Goal: Transaction & Acquisition: Book appointment/travel/reservation

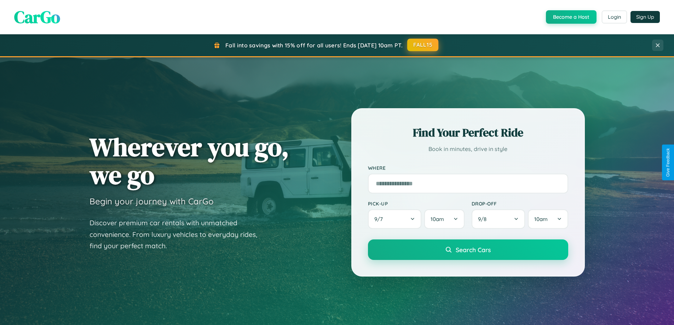
click at [423, 45] on button "FALL15" at bounding box center [422, 45] width 31 height 13
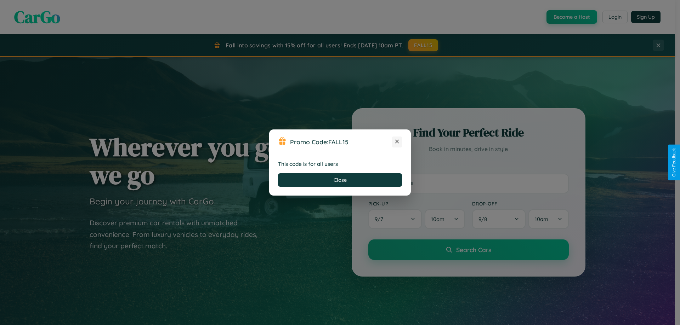
click at [397, 142] on icon at bounding box center [396, 141] width 7 height 7
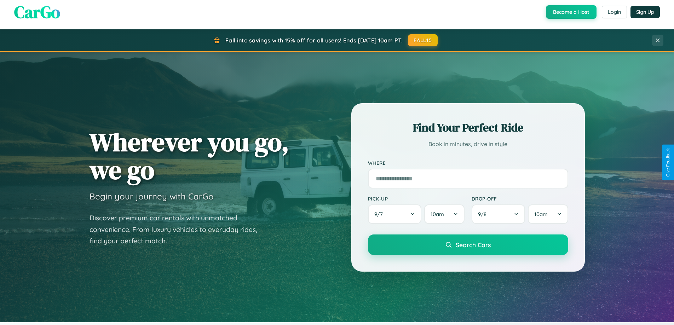
scroll to position [1137, 0]
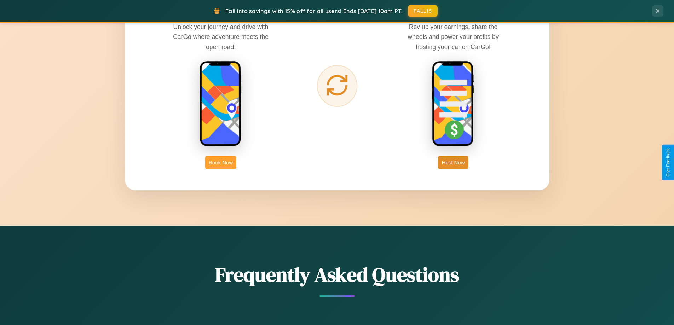
click at [221, 162] on button "Book Now" at bounding box center [220, 162] width 31 height 13
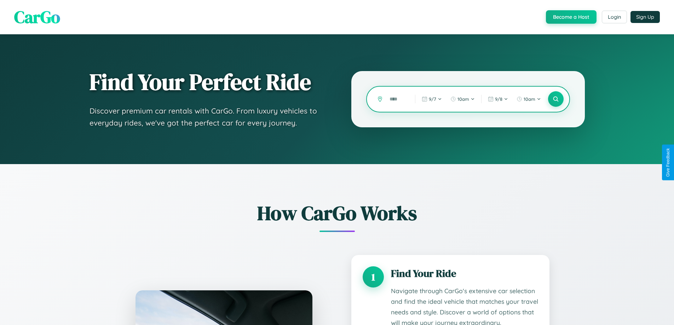
click at [397, 99] on input "text" at bounding box center [397, 99] width 22 height 12
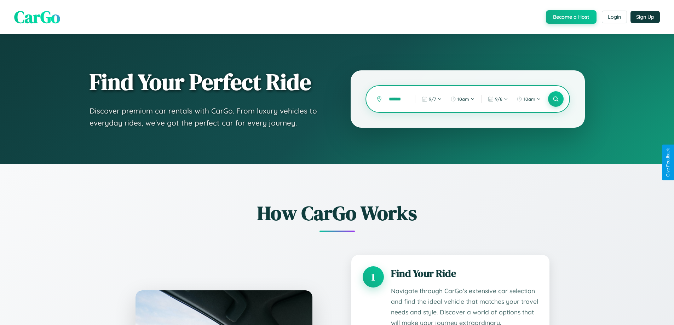
scroll to position [0, 4]
type input "******"
click at [556, 99] on icon at bounding box center [555, 99] width 7 height 7
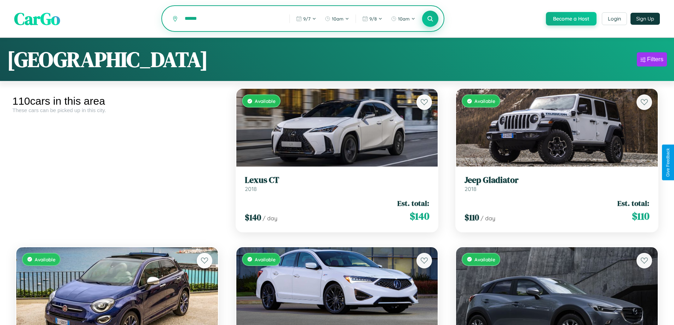
type input "******"
click at [430, 19] on icon at bounding box center [430, 18] width 7 height 7
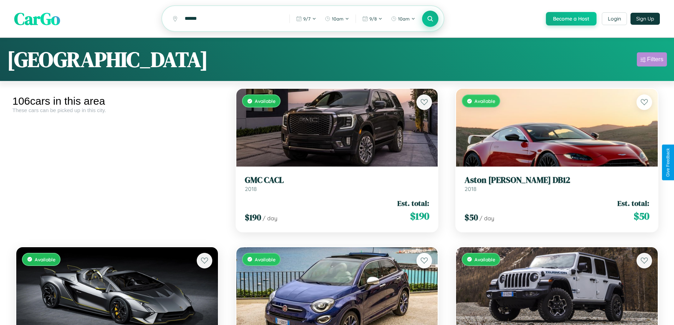
click at [652, 61] on div "Filters" at bounding box center [655, 59] width 16 height 7
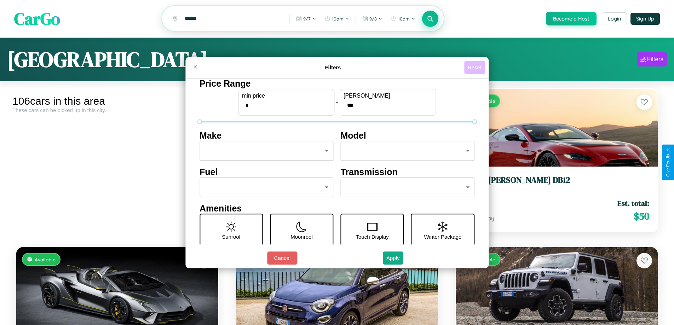
click at [476, 67] on button "Reset" at bounding box center [474, 67] width 21 height 13
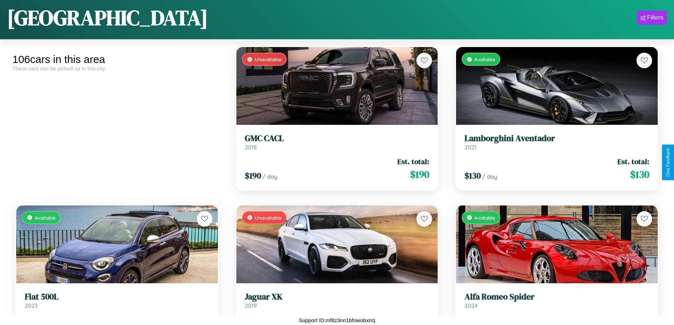
scroll to position [575, 0]
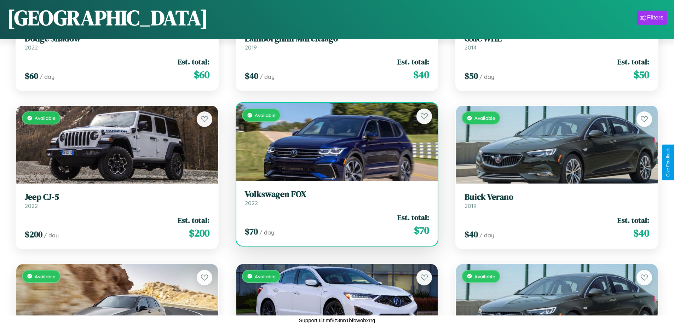
click at [334, 198] on h3 "Volkswagen FOX" at bounding box center [337, 194] width 185 height 10
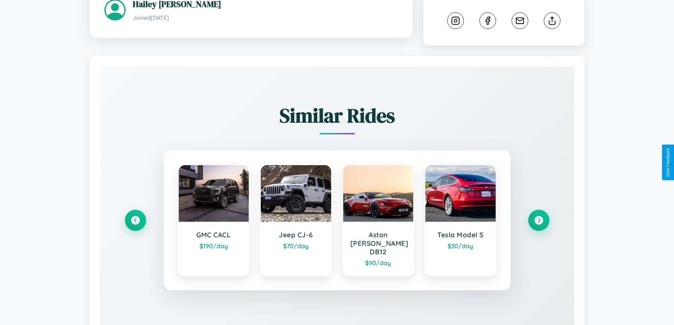
scroll to position [394, 0]
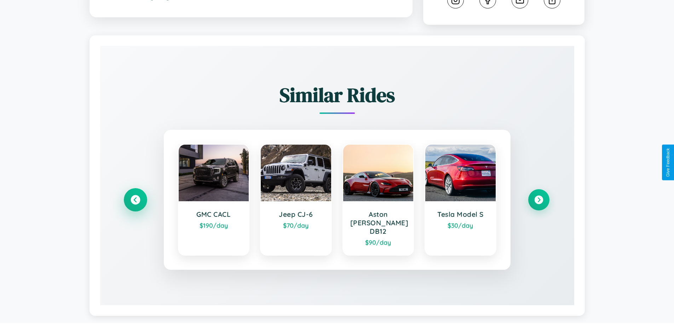
click at [135, 197] on icon at bounding box center [136, 200] width 10 height 10
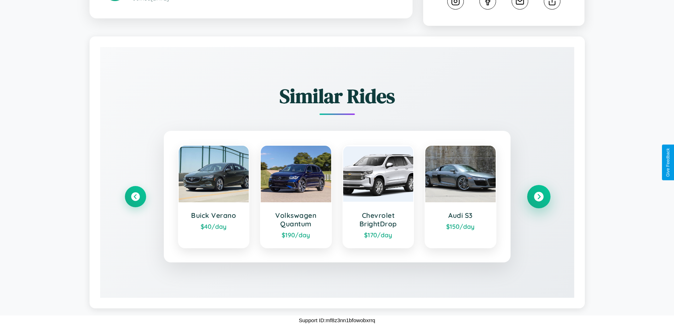
click at [539, 196] on icon at bounding box center [539, 197] width 10 height 10
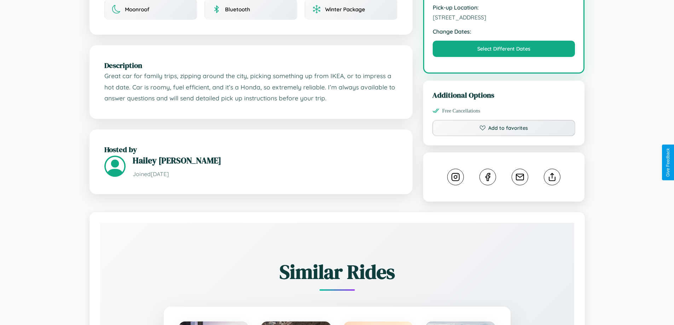
scroll to position [233, 0]
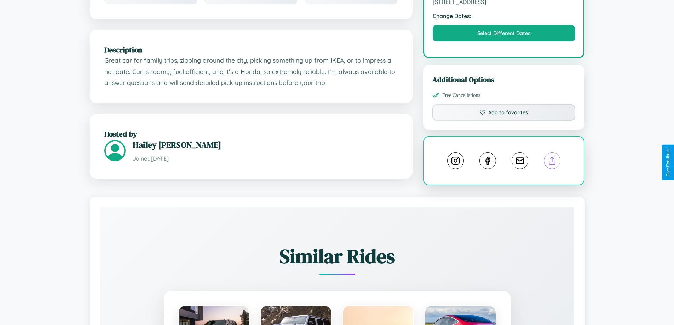
click at [552, 162] on line at bounding box center [552, 159] width 0 height 5
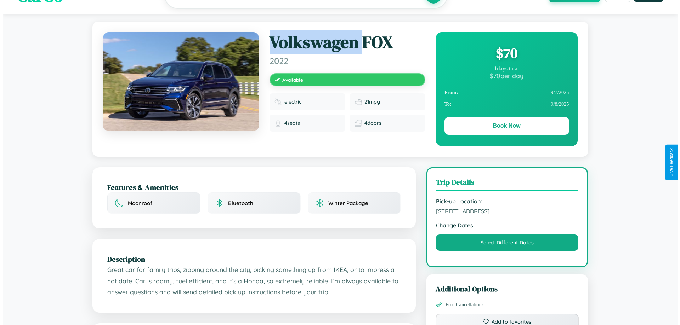
scroll to position [0, 0]
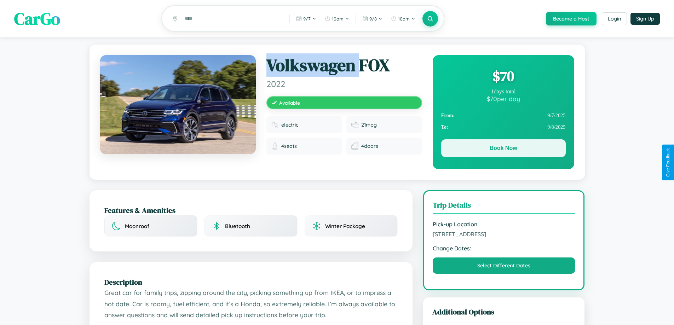
click at [503, 149] on button "Book Now" at bounding box center [503, 148] width 125 height 18
